Goal: Check status: Check status

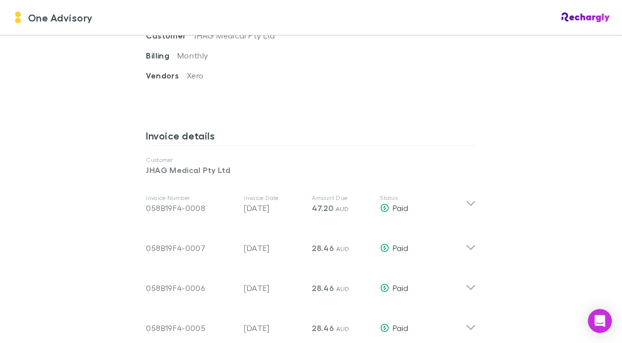
scroll to position [466, 0]
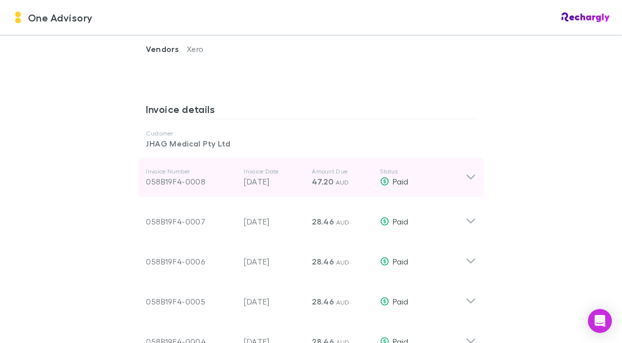
click at [454, 167] on p "Status" at bounding box center [422, 171] width 85 height 8
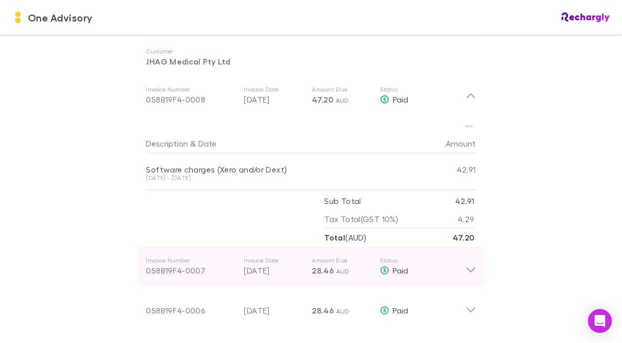
scroll to position [550, 0]
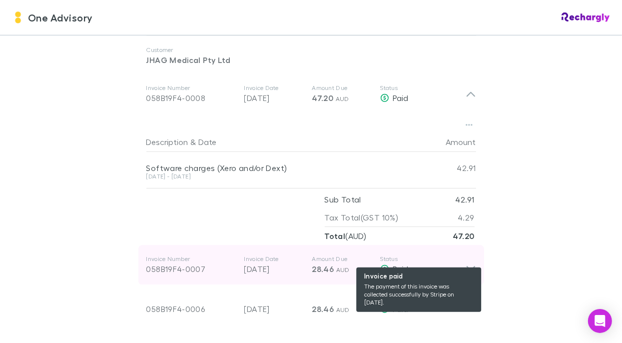
click at [434, 263] on div "Paid" at bounding box center [422, 269] width 85 height 12
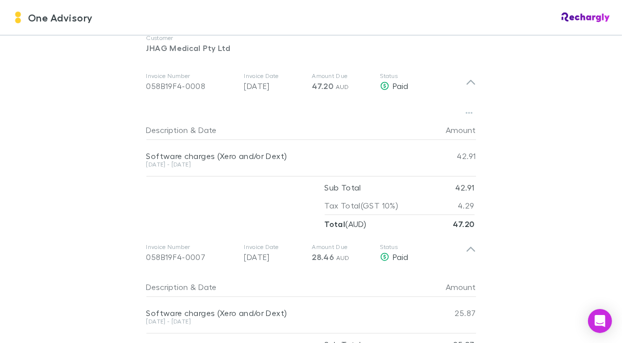
scroll to position [566, 0]
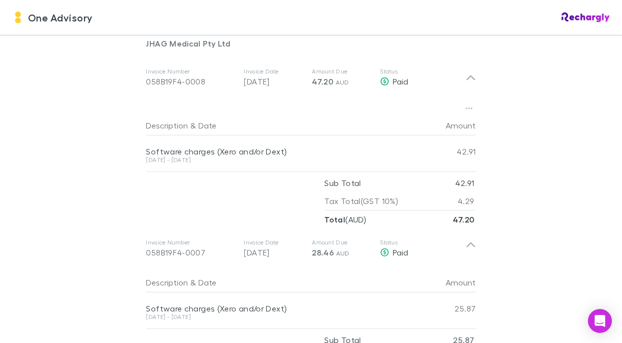
click at [299, 303] on div "Software charges (Xero and/or Dext)" at bounding box center [281, 308] width 270 height 10
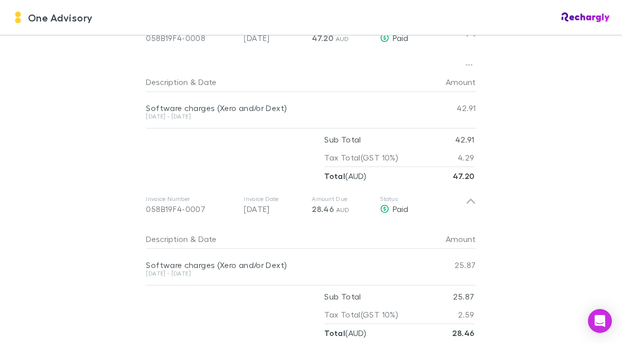
scroll to position [649, 0]
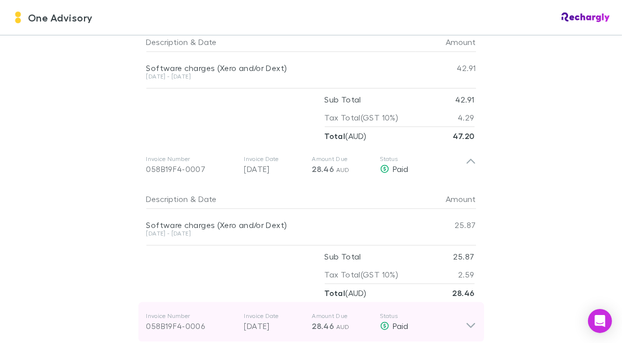
click at [466, 323] on icon at bounding box center [470, 325] width 8 height 5
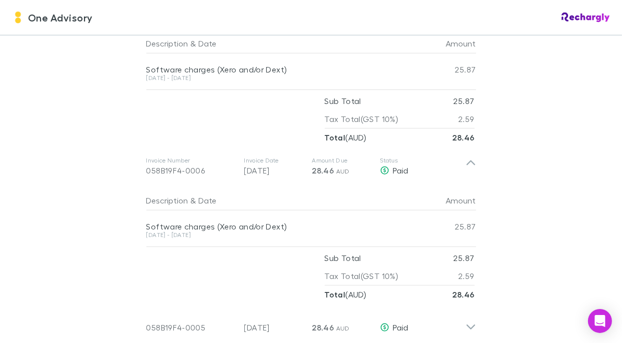
scroll to position [866, 0]
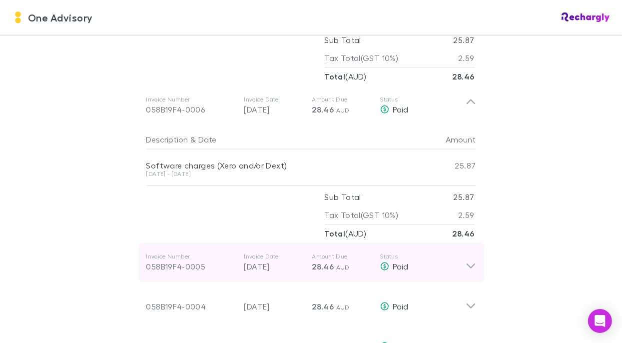
click at [466, 252] on icon at bounding box center [471, 262] width 10 height 20
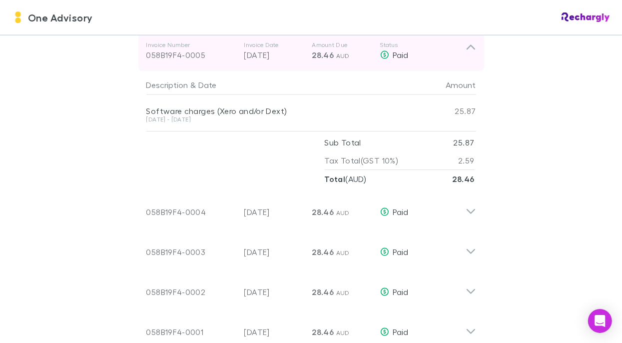
scroll to position [1099, 0]
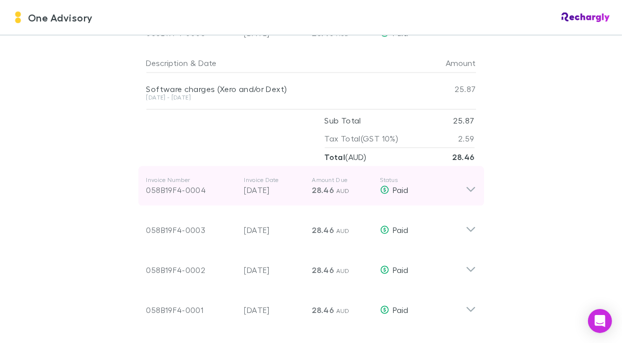
click at [466, 176] on icon at bounding box center [471, 186] width 10 height 20
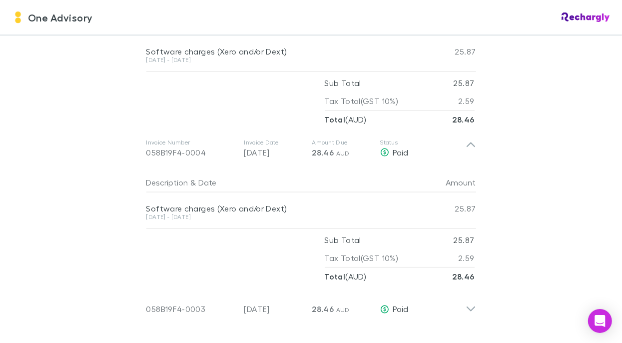
scroll to position [1216, 0]
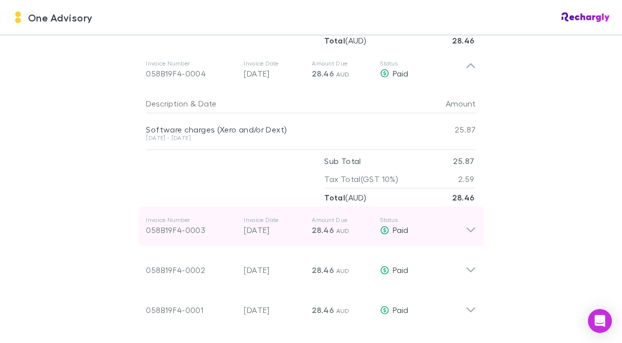
click at [468, 220] on icon at bounding box center [471, 226] width 10 height 20
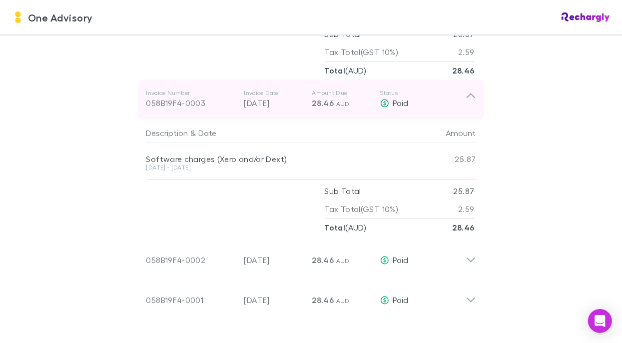
scroll to position [1349, 0]
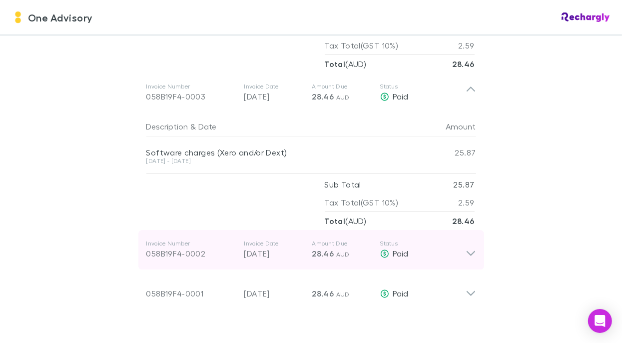
click at [467, 241] on icon at bounding box center [471, 250] width 10 height 20
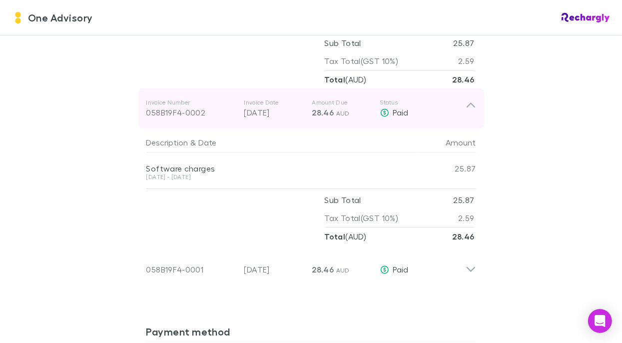
scroll to position [1515, 0]
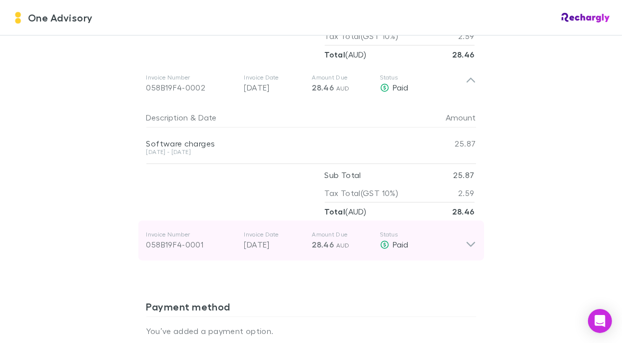
click at [467, 235] on icon at bounding box center [471, 240] width 10 height 20
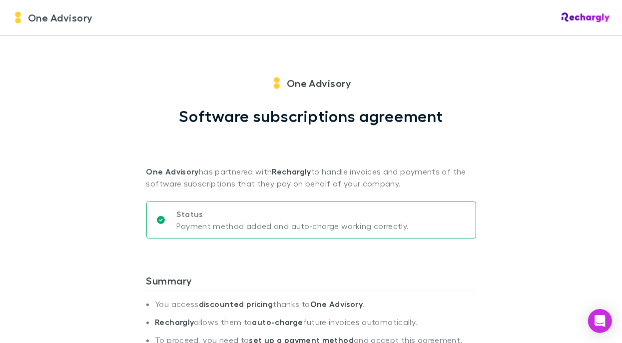
scroll to position [0, 0]
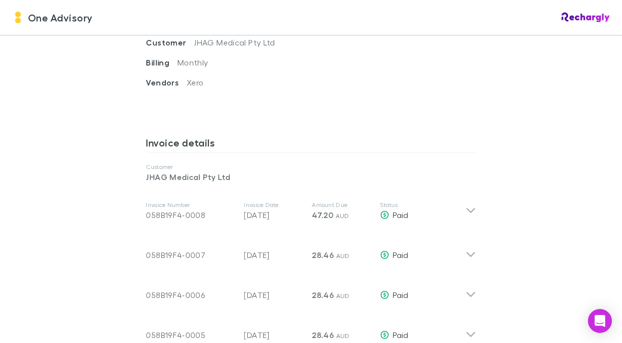
scroll to position [400, 0]
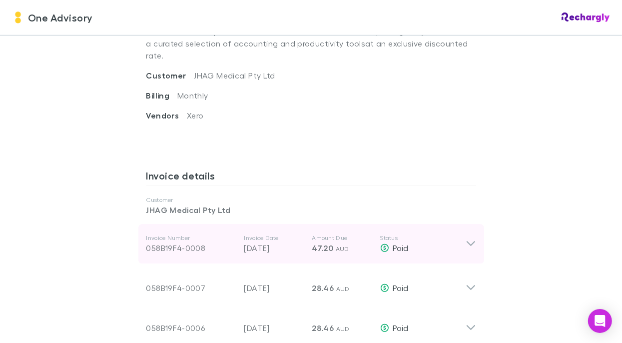
click at [163, 242] on div "058B19F4-0008" at bounding box center [191, 248] width 90 height 12
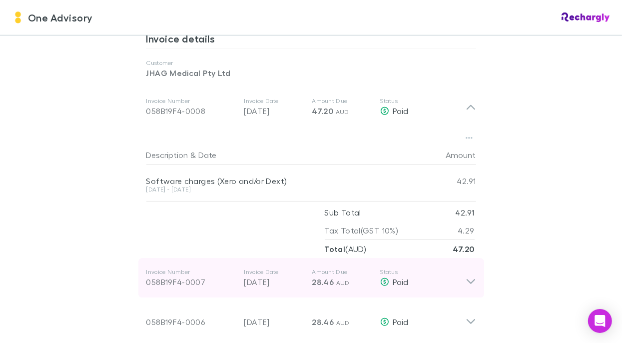
scroll to position [550, 0]
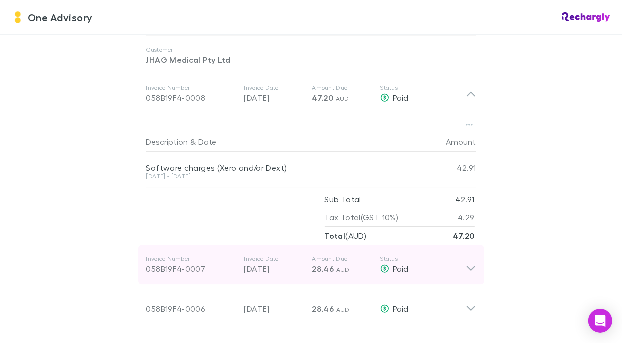
click at [166, 263] on div "058B19F4-0007" at bounding box center [191, 269] width 90 height 12
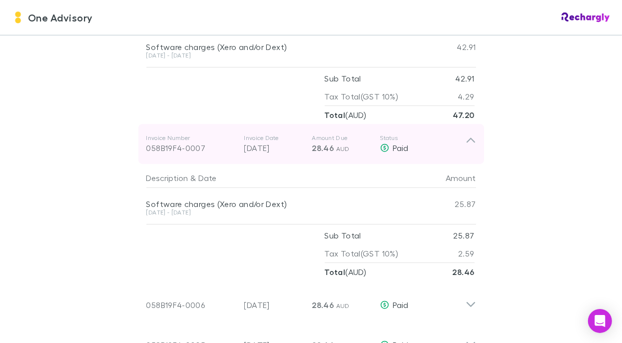
scroll to position [716, 0]
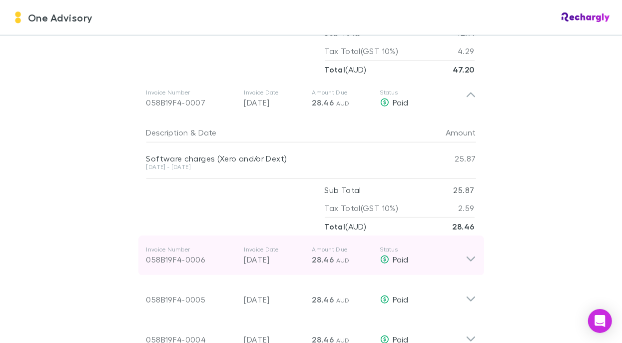
click at [168, 253] on div "058B19F4-0006" at bounding box center [191, 259] width 90 height 12
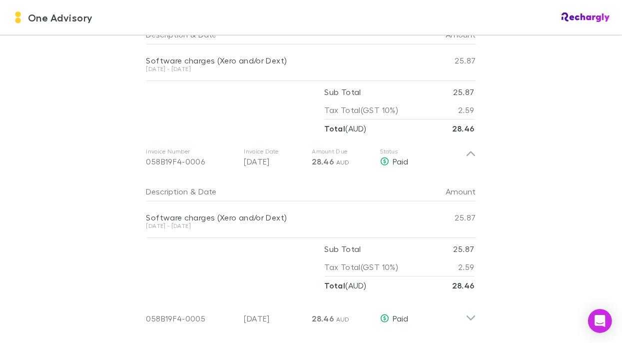
scroll to position [816, 0]
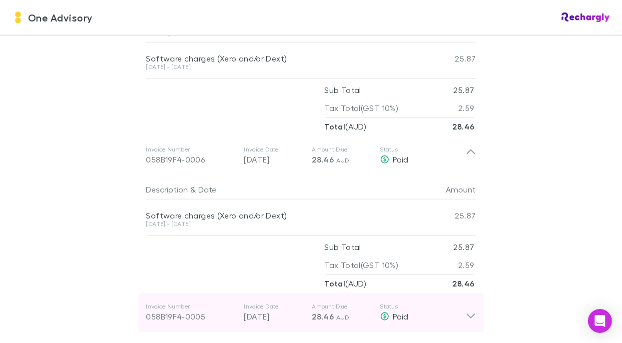
click at [167, 310] on div "058B19F4-0005" at bounding box center [191, 316] width 90 height 12
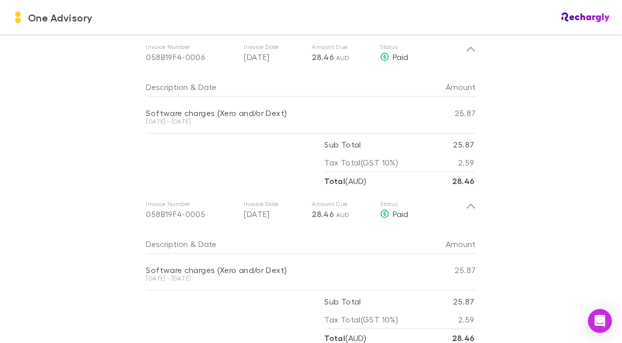
scroll to position [949, 0]
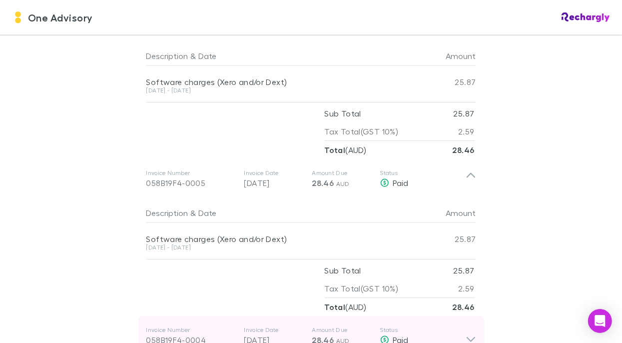
click at [171, 334] on div "058B19F4-0004" at bounding box center [191, 340] width 90 height 12
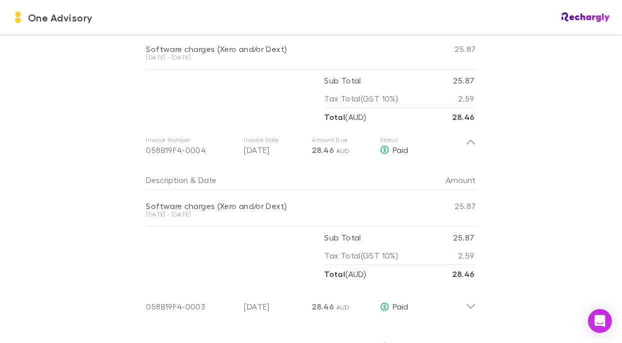
scroll to position [1166, 0]
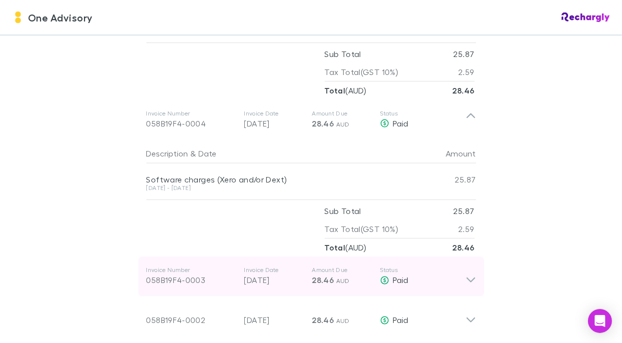
click at [168, 274] on div "058B19F4-0003" at bounding box center [191, 280] width 90 height 12
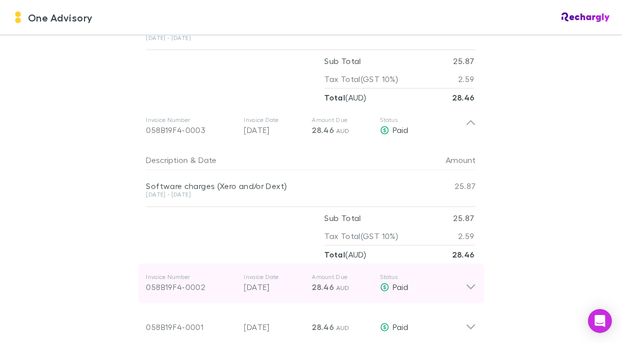
click at [167, 281] on div "058B19F4-0002" at bounding box center [191, 287] width 90 height 12
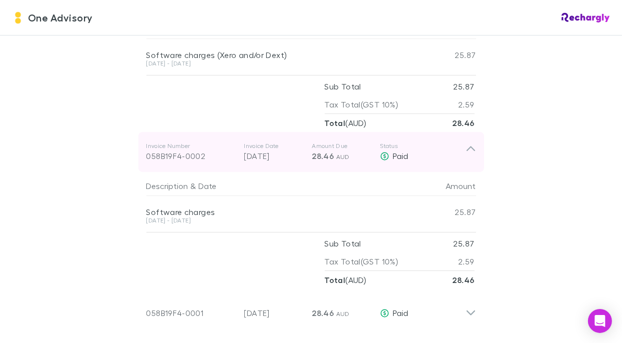
scroll to position [1465, 0]
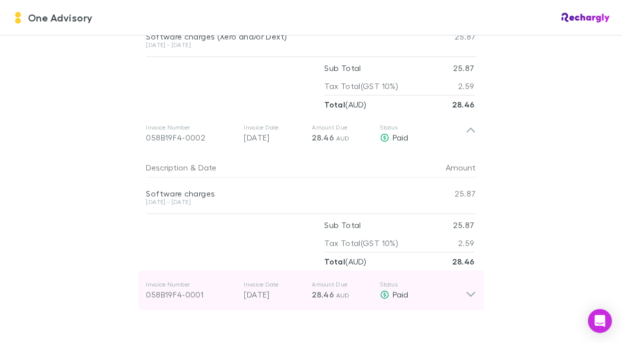
click at [168, 288] on div "058B19F4-0001" at bounding box center [191, 294] width 90 height 12
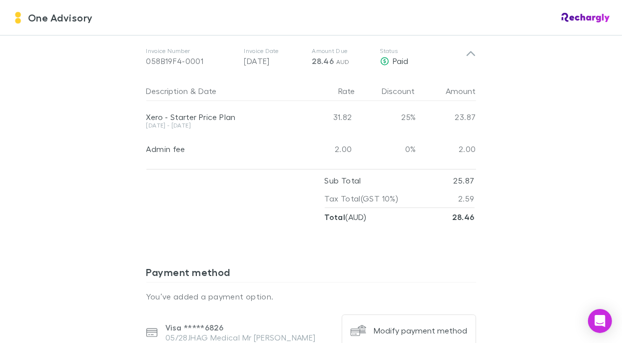
scroll to position [1699, 0]
